Goal: Task Accomplishment & Management: Manage account settings

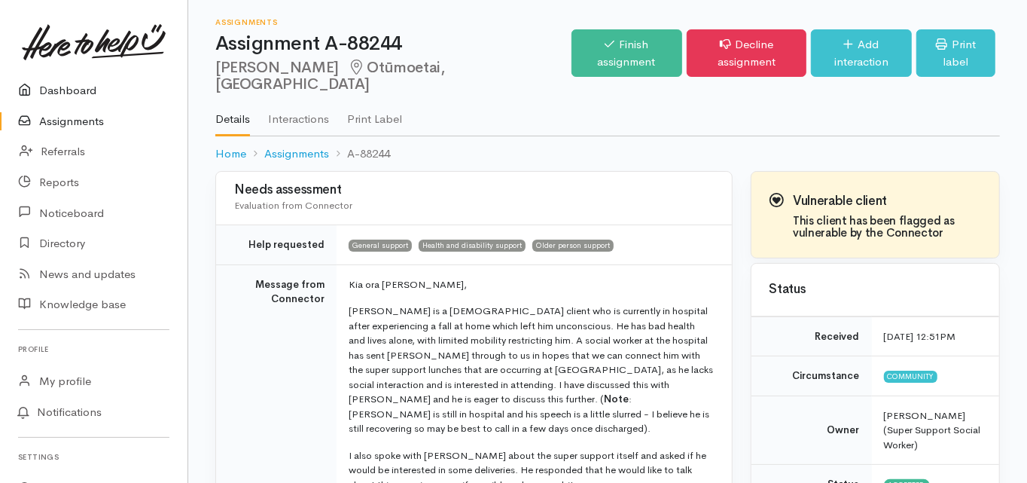
click at [82, 93] on link "Dashboard" at bounding box center [93, 90] width 187 height 31
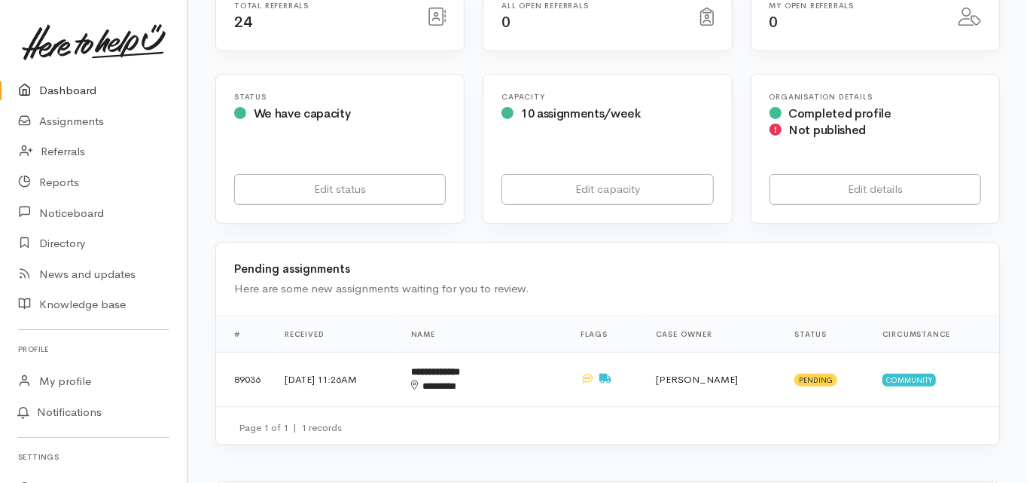
scroll to position [361, 0]
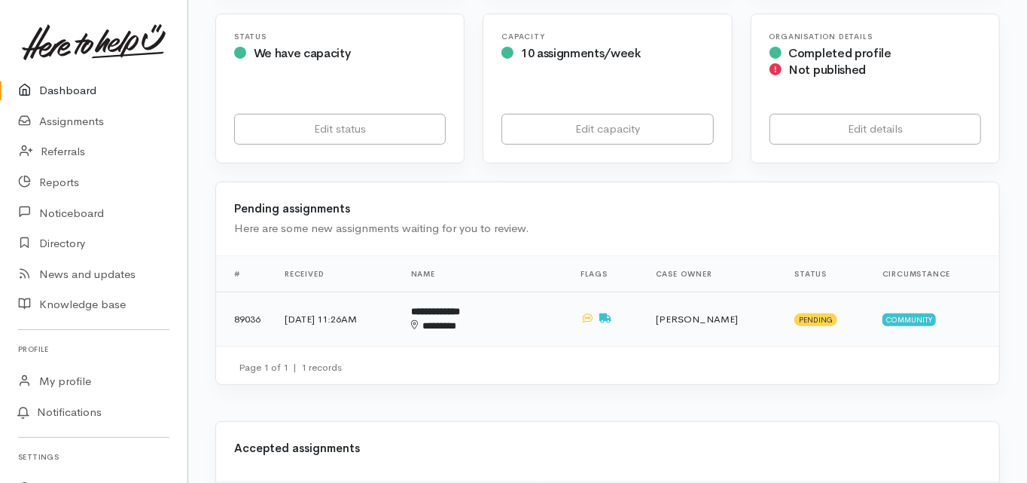
click at [460, 306] on b "**********" at bounding box center [435, 311] width 49 height 10
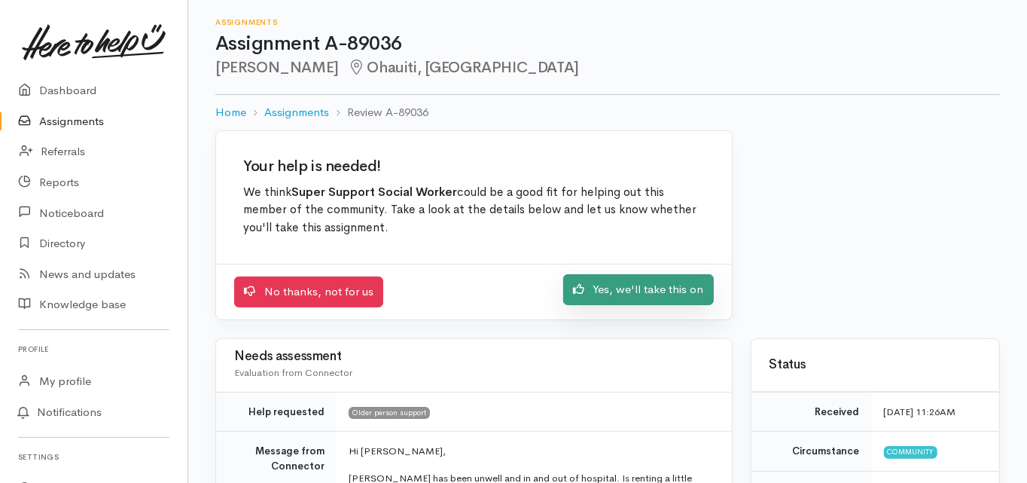
click at [621, 300] on link "Yes, we'll take this on" at bounding box center [638, 289] width 151 height 31
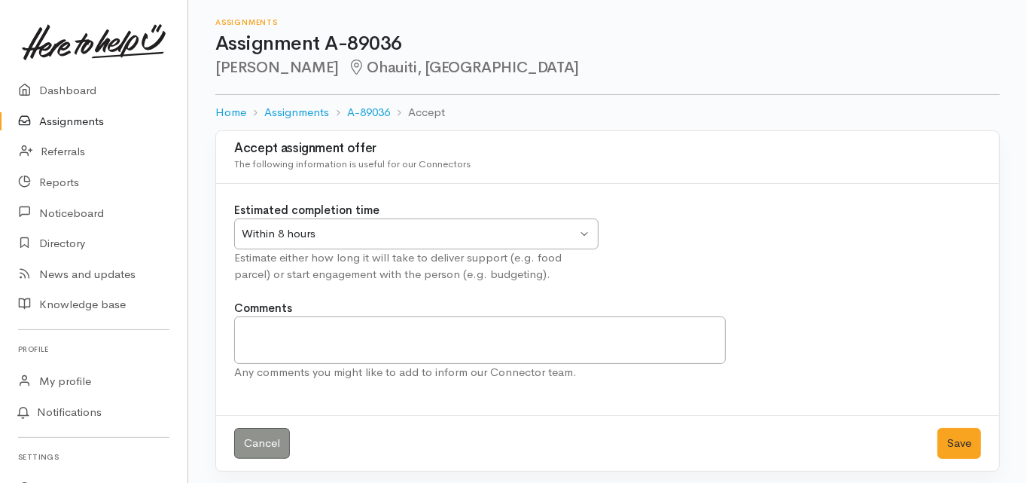
click at [316, 238] on div "Within 8 hours" at bounding box center [409, 233] width 335 height 17
click at [960, 440] on button "Save" at bounding box center [959, 443] width 44 height 31
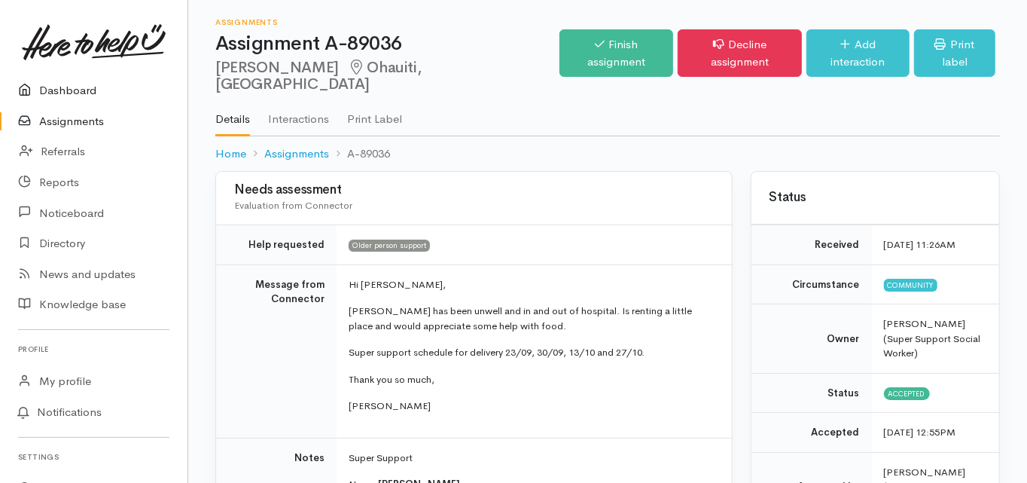
click at [72, 89] on link "Dashboard" at bounding box center [93, 90] width 187 height 31
